Goal: Task Accomplishment & Management: Manage account settings

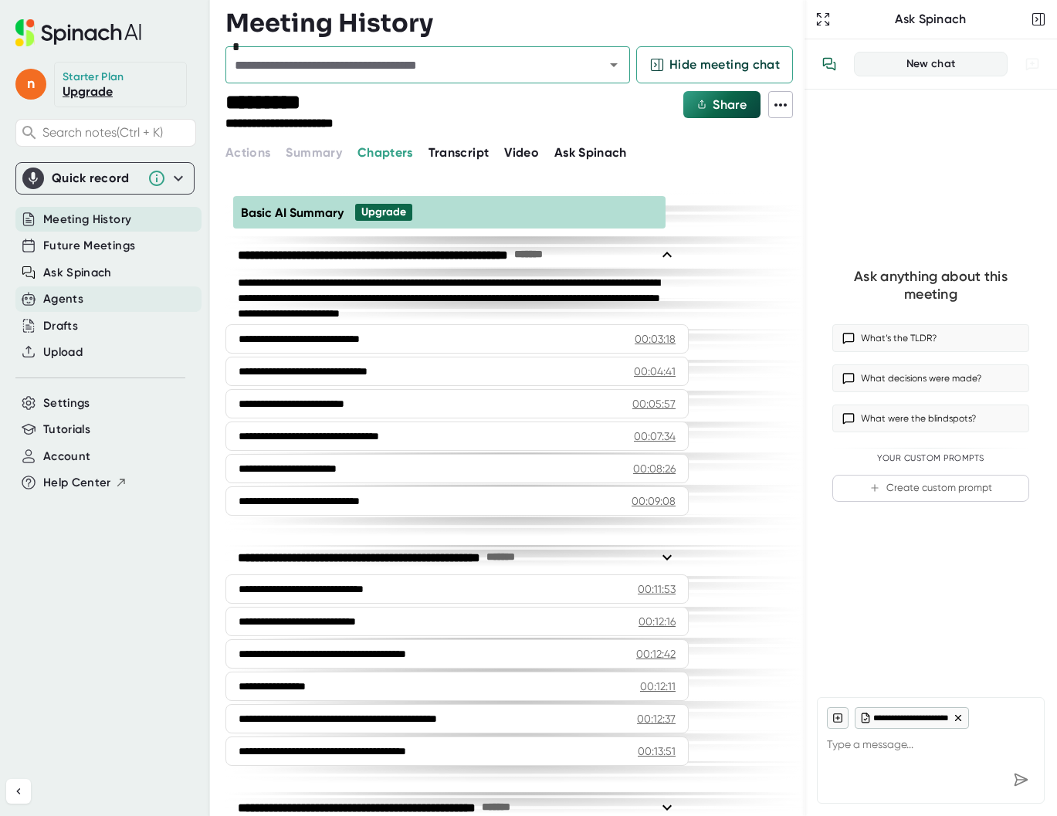
click at [77, 292] on div "Agents" at bounding box center [63, 299] width 40 height 18
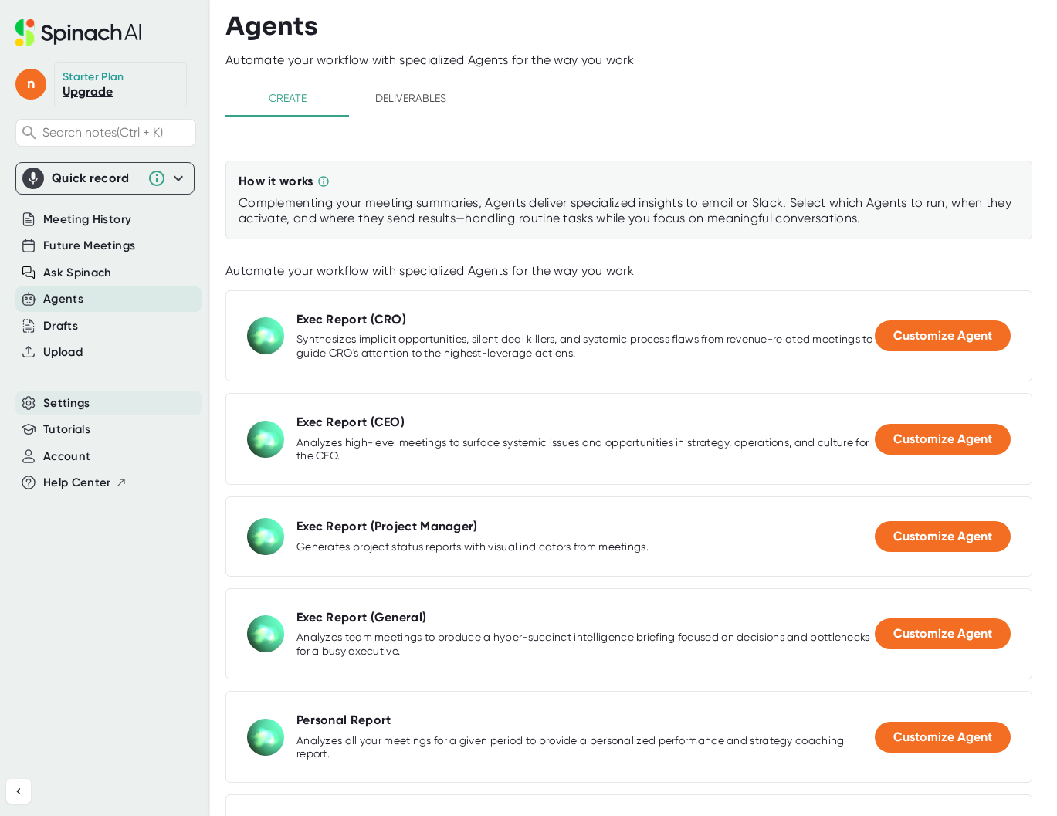
click at [74, 401] on span "Settings" at bounding box center [66, 403] width 47 height 18
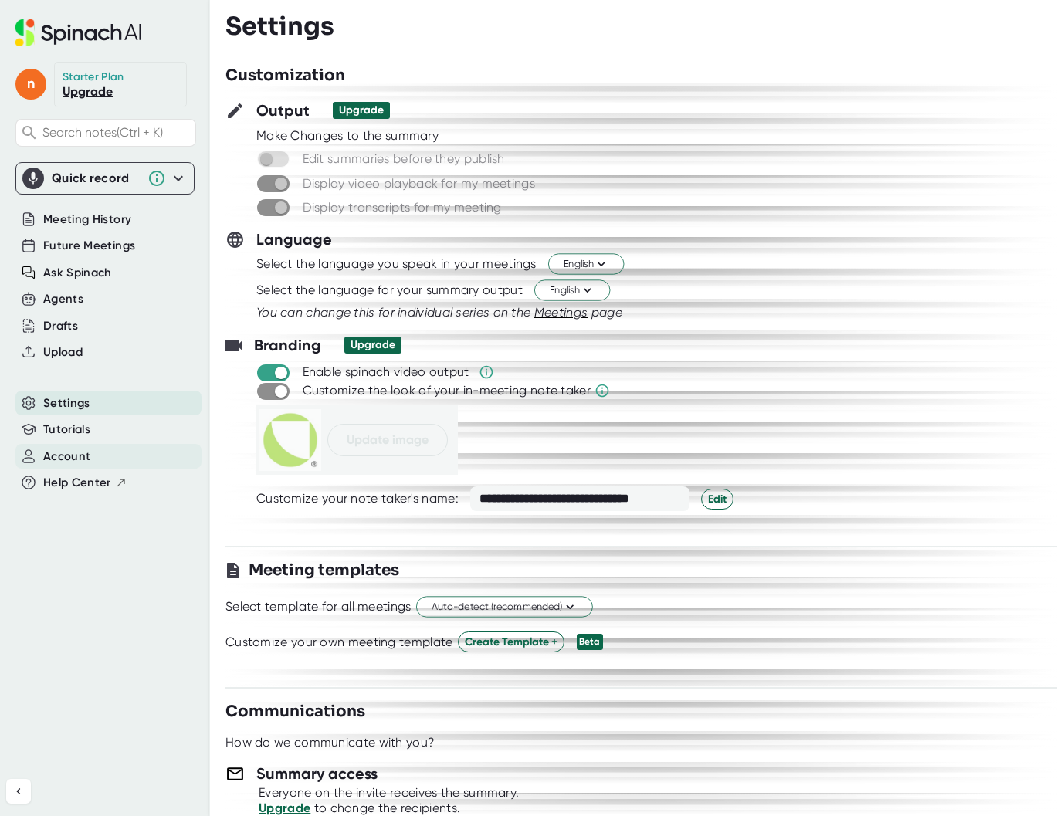
click at [65, 455] on span "Account" at bounding box center [66, 457] width 47 height 18
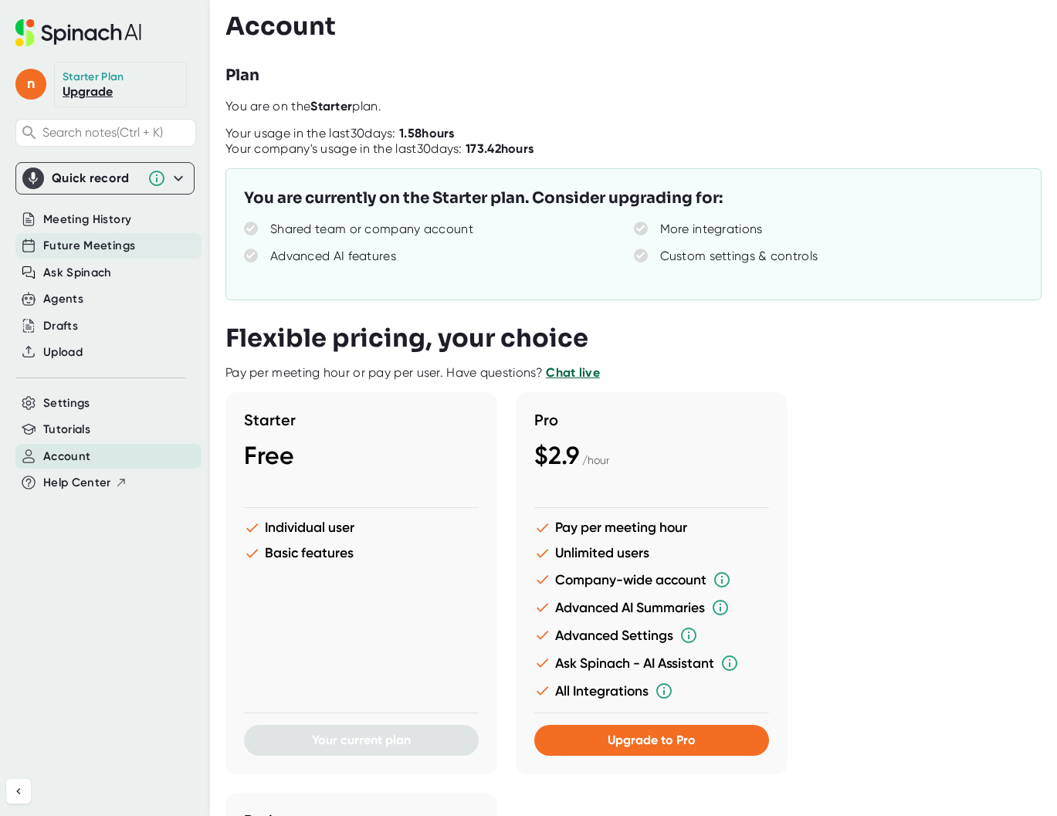
click at [86, 246] on span "Future Meetings" at bounding box center [89, 246] width 92 height 18
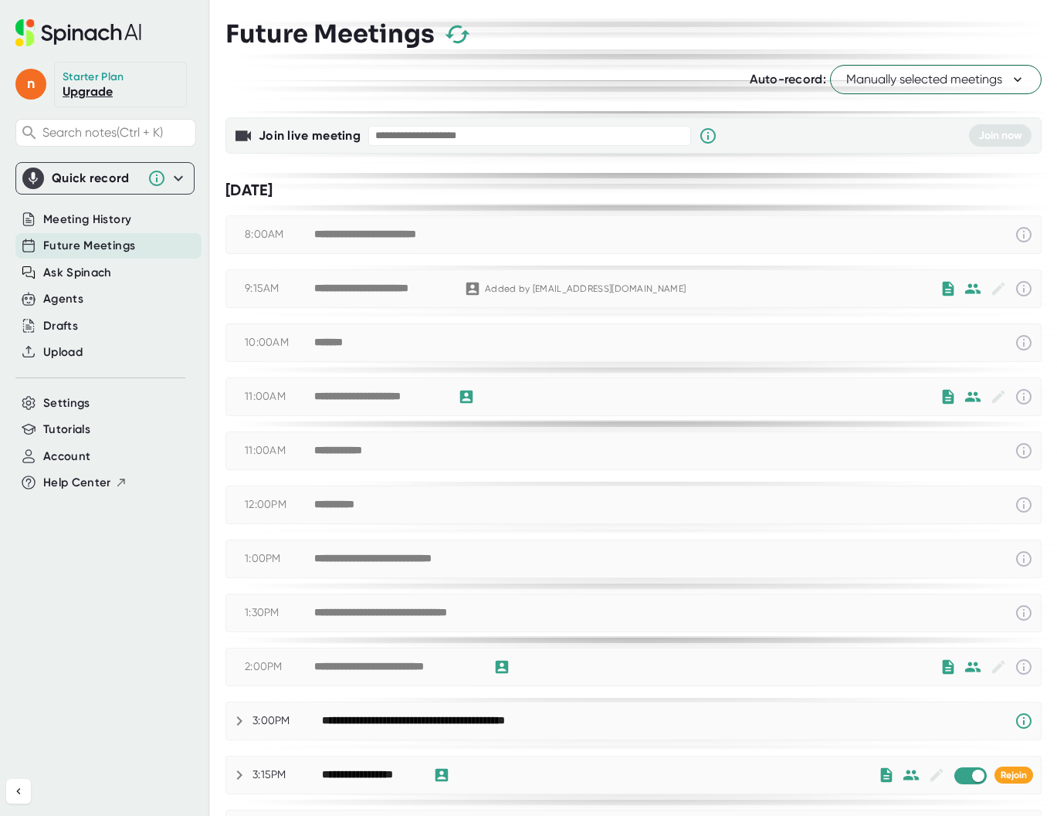
click at [986, 81] on span "Manually selected meetings" at bounding box center [935, 79] width 179 height 19
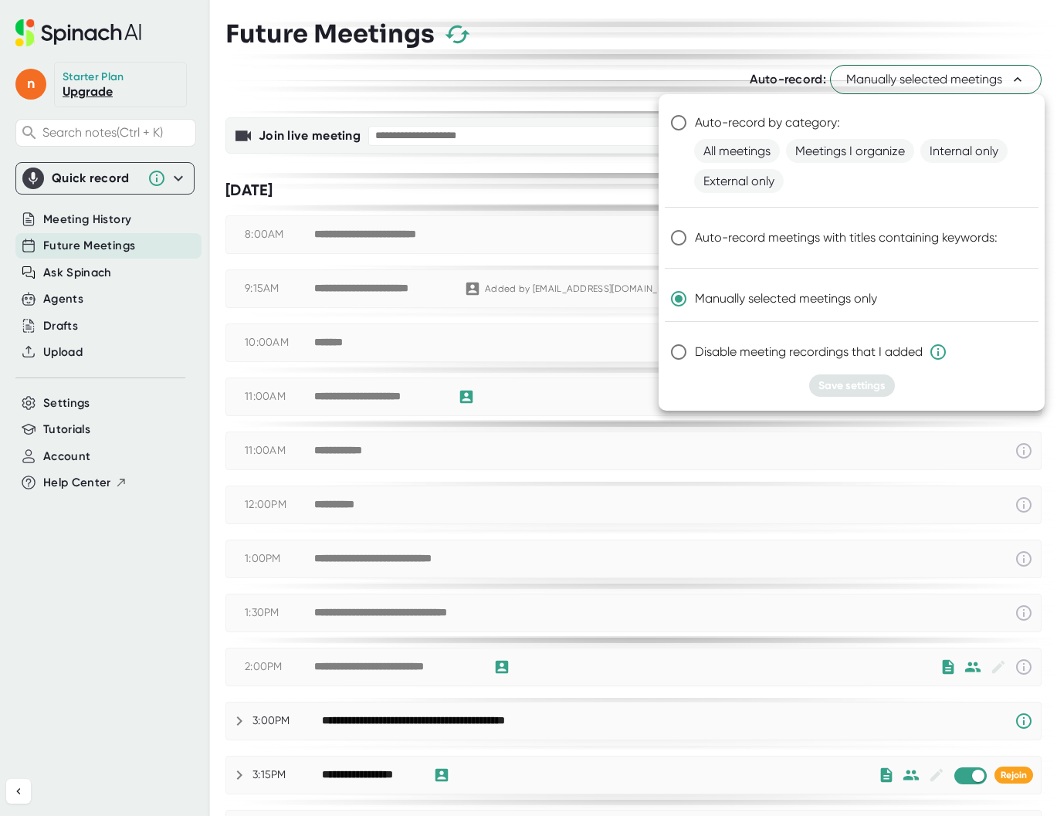
drag, startPoint x: 591, startPoint y: 43, endPoint x: 664, endPoint y: 41, distance: 72.6
click at [591, 43] on div at bounding box center [528, 408] width 1057 height 816
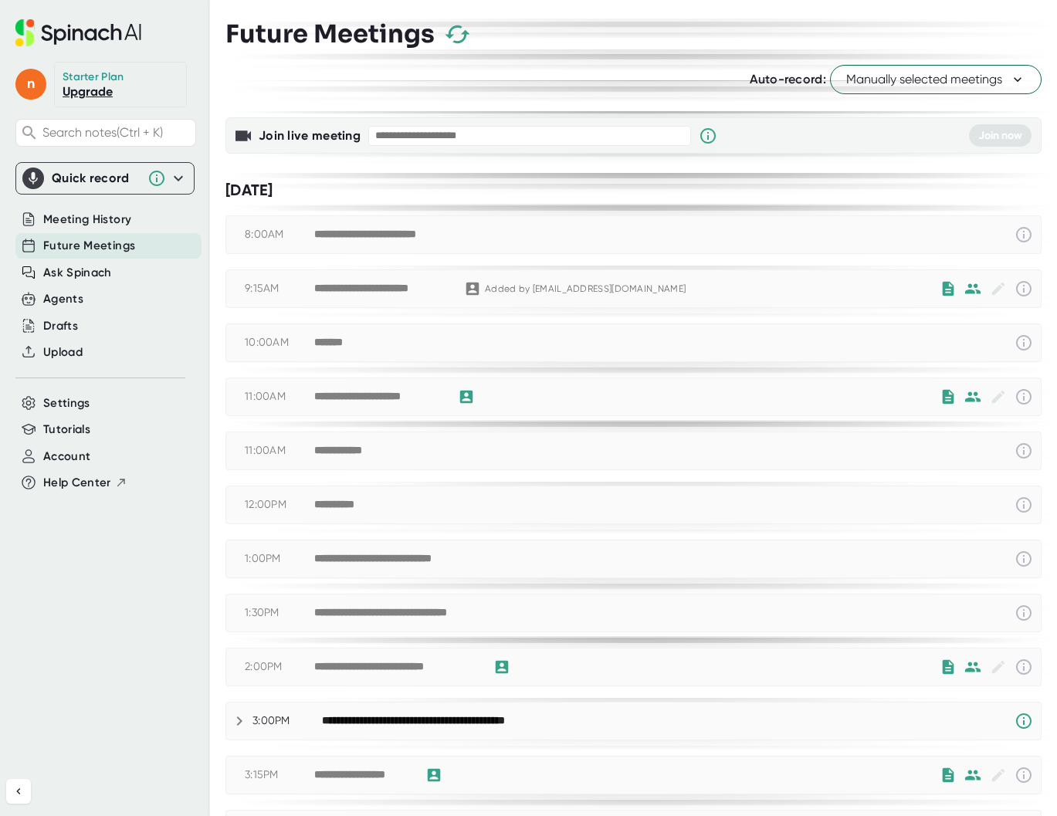
click at [943, 85] on span "Manually selected meetings" at bounding box center [935, 79] width 179 height 19
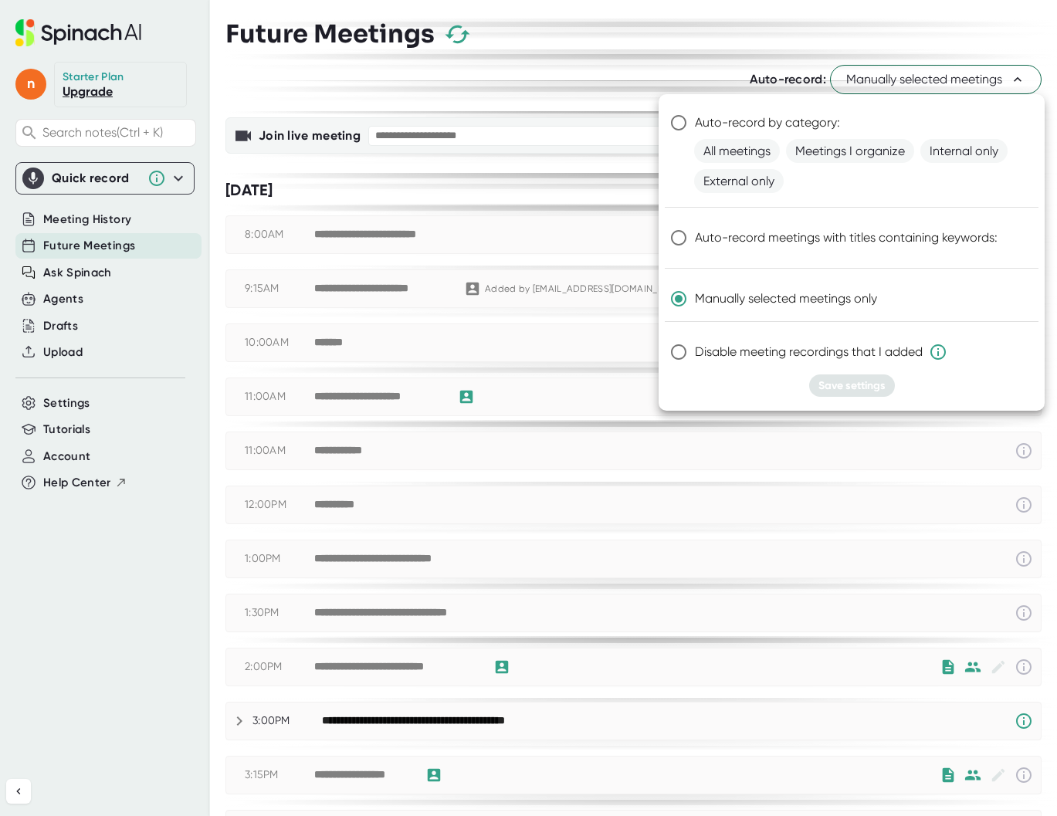
click at [787, 354] on span "Disable meeting recordings that I added" at bounding box center [821, 352] width 252 height 19
click at [695, 354] on input "Disable meeting recordings that I added" at bounding box center [678, 352] width 32 height 32
radio input "true"
click at [857, 387] on span "Save settings" at bounding box center [851, 385] width 67 height 13
radio input "true"
